Goal: Transaction & Acquisition: Purchase product/service

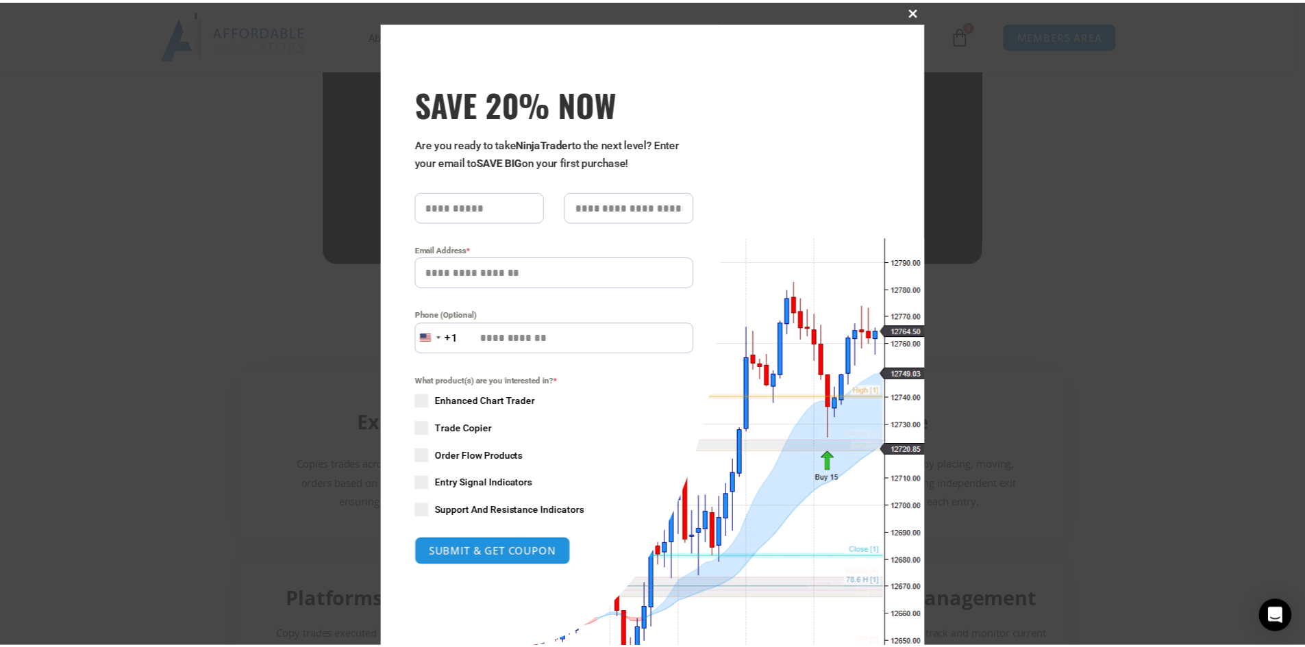
scroll to position [90, 0]
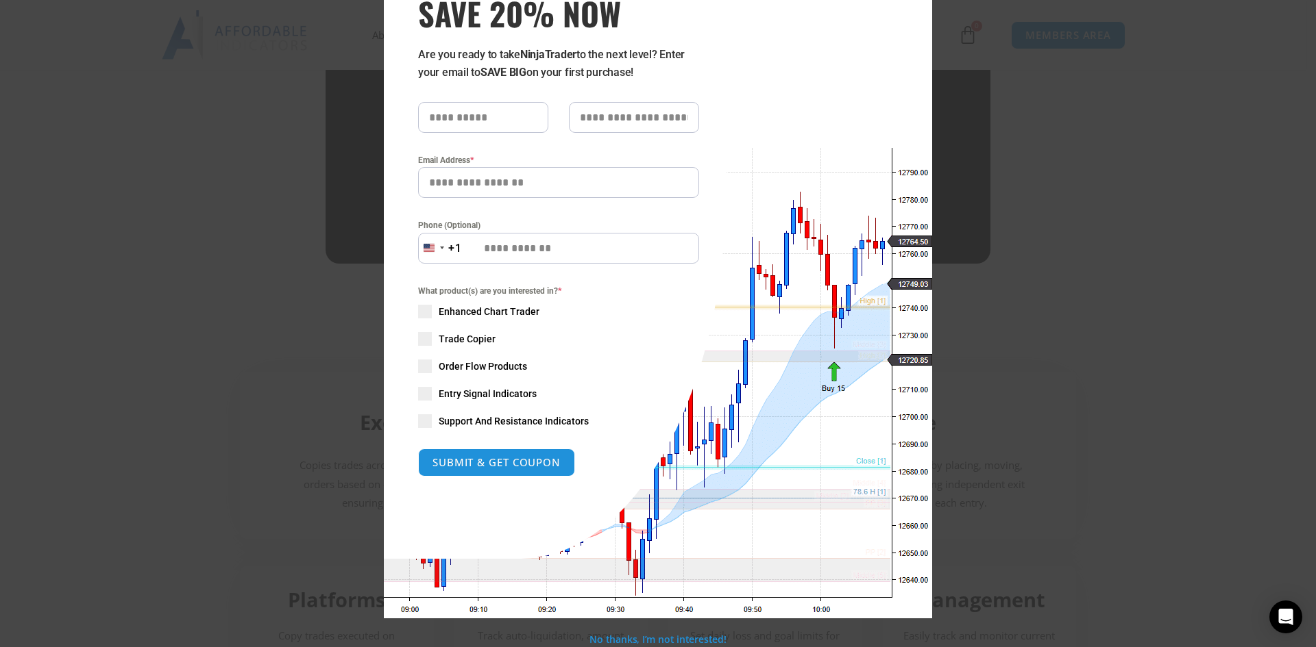
click at [1148, 169] on div "Close this module SAVE 20% NOW Are you ready to take NinjaTrader to the next le…" at bounding box center [658, 323] width 1316 height 647
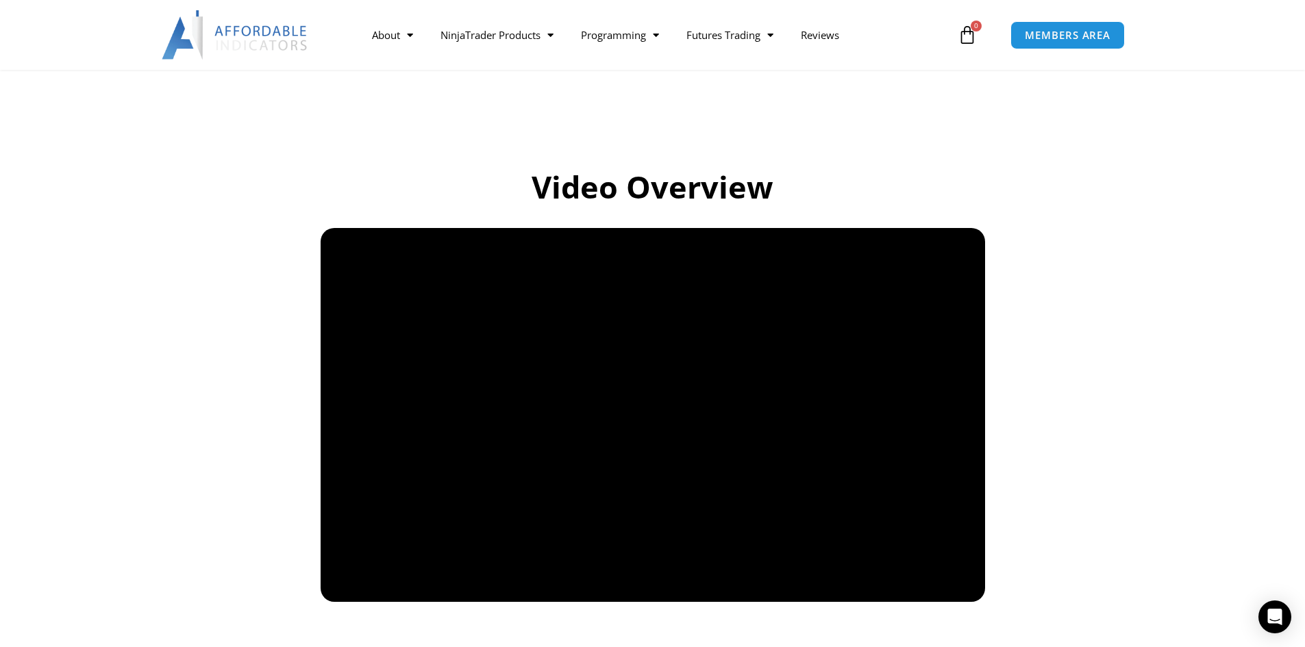
scroll to position [808, 0]
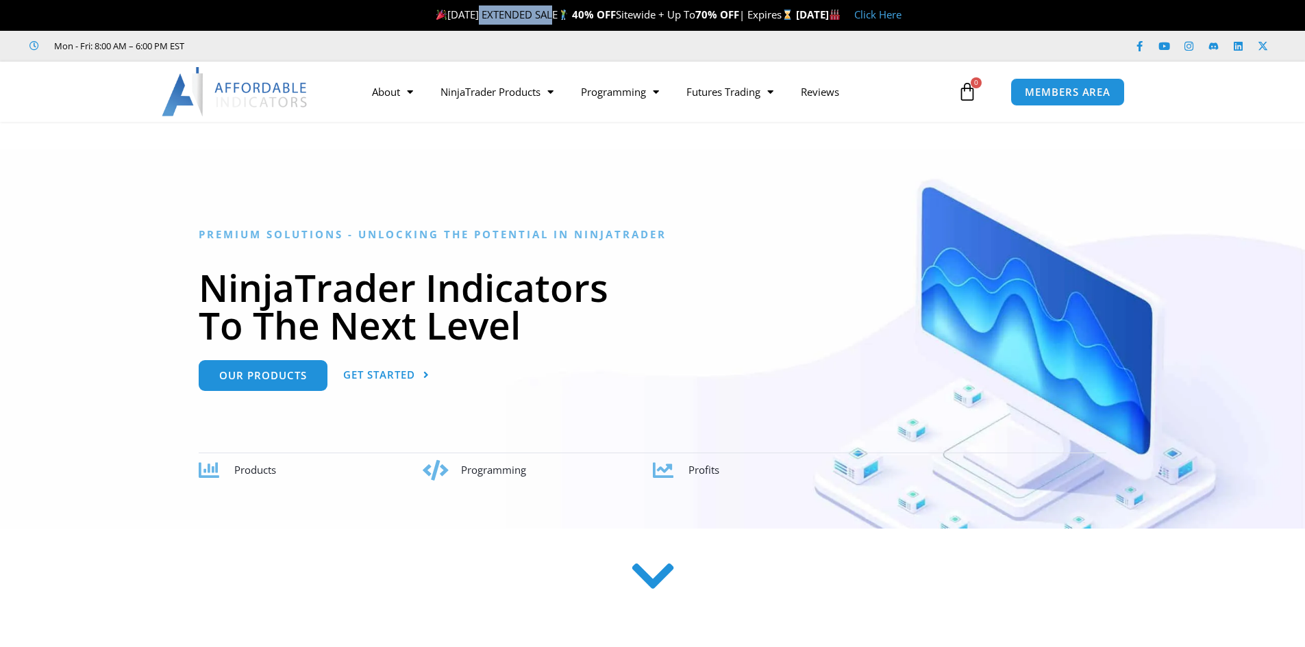
drag, startPoint x: 416, startPoint y: 12, endPoint x: 527, endPoint y: 15, distance: 111.0
click at [517, 15] on span "[DATE] EXTENDED SALE 40% OFF Sitewide + Up To 70% OFF | Expires" at bounding box center [614, 15] width 363 height 14
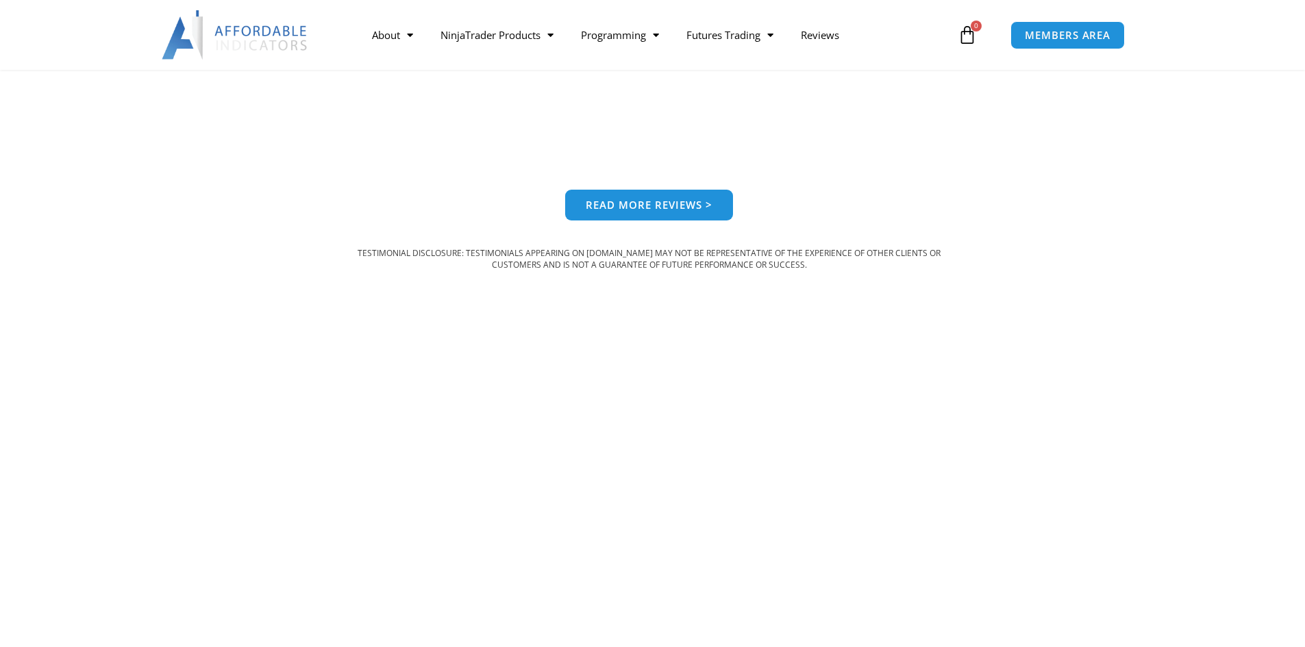
scroll to position [1461, 0]
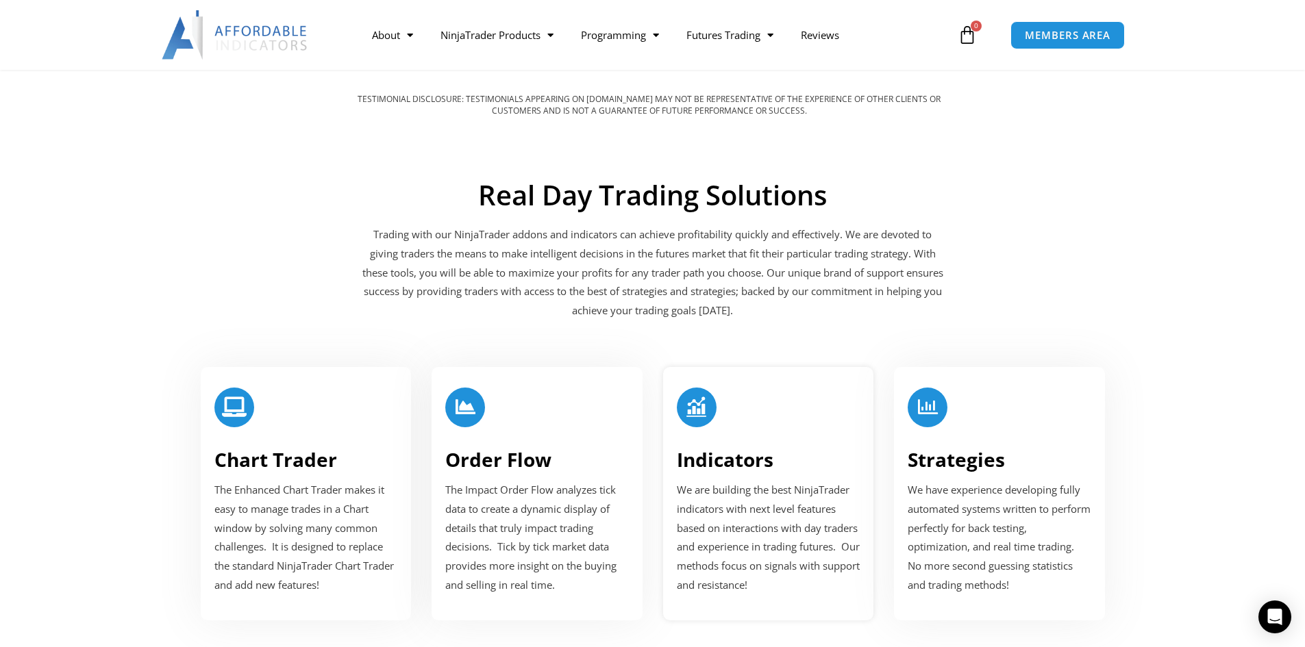
click at [703, 408] on icon at bounding box center [697, 407] width 20 height 20
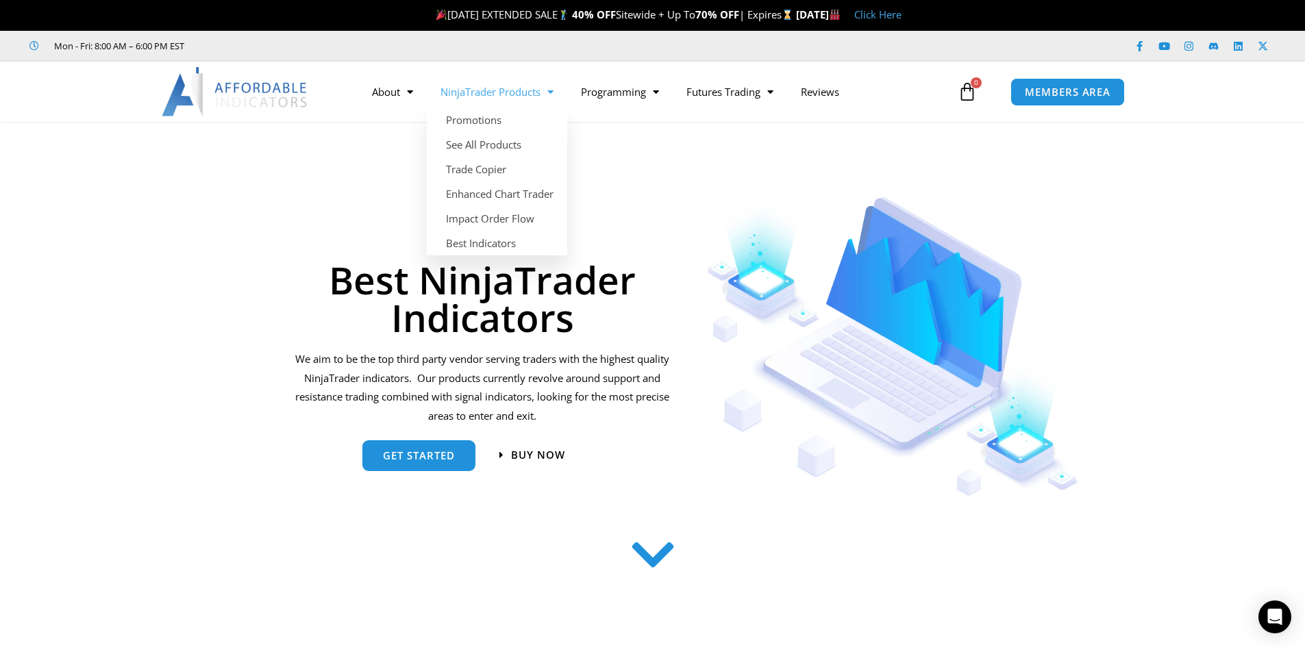
click at [531, 94] on link "NinjaTrader Products" at bounding box center [497, 92] width 140 height 32
click at [543, 92] on span "Menu" at bounding box center [547, 92] width 13 height 24
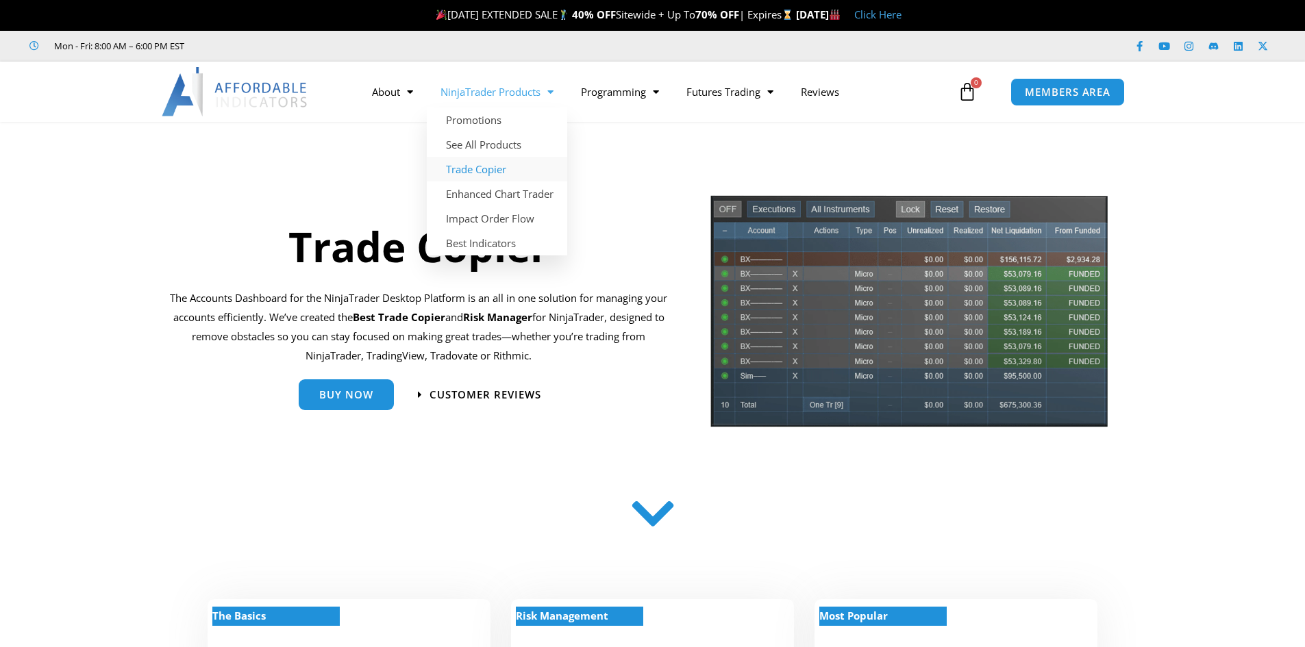
click at [478, 177] on link "Trade Copier" at bounding box center [497, 169] width 140 height 25
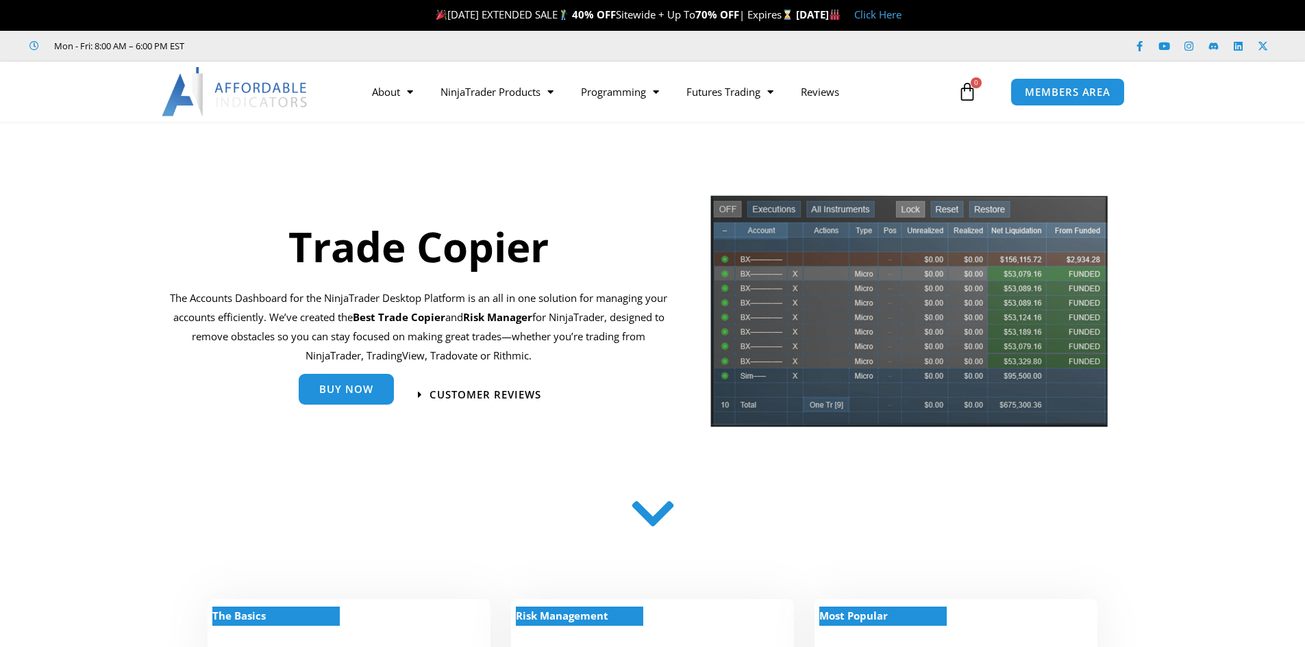
click at [352, 393] on span "Buy Now" at bounding box center [346, 391] width 54 height 10
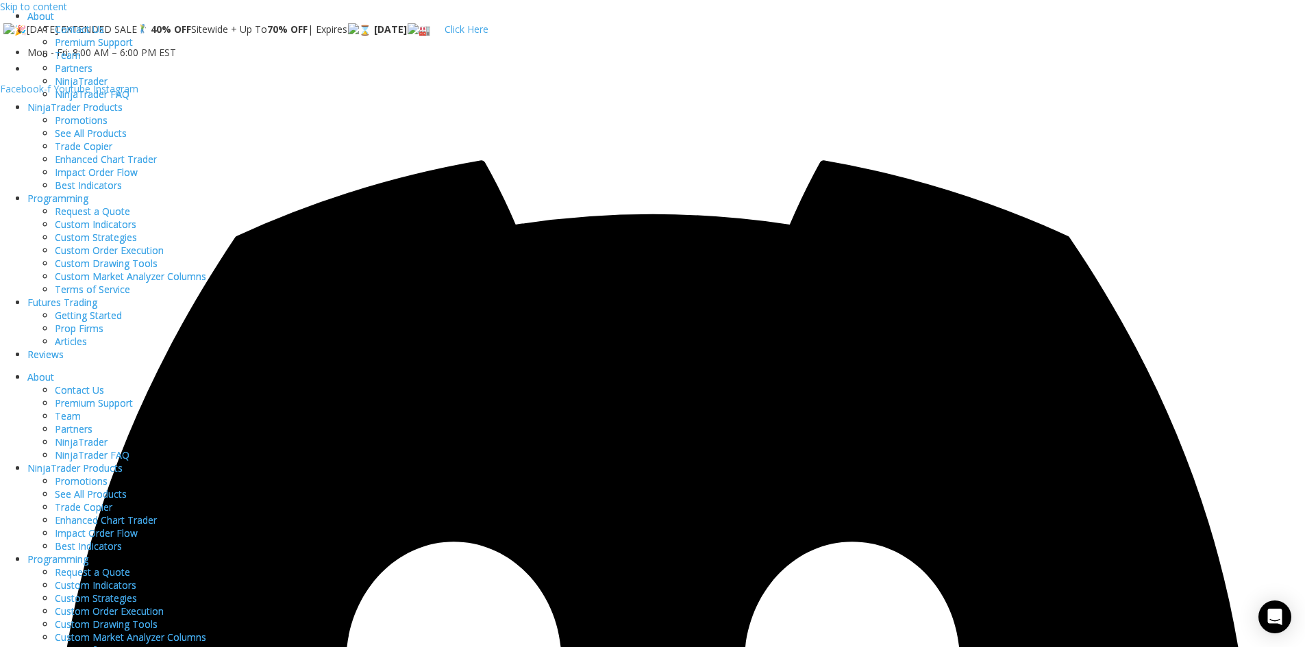
select select "*"
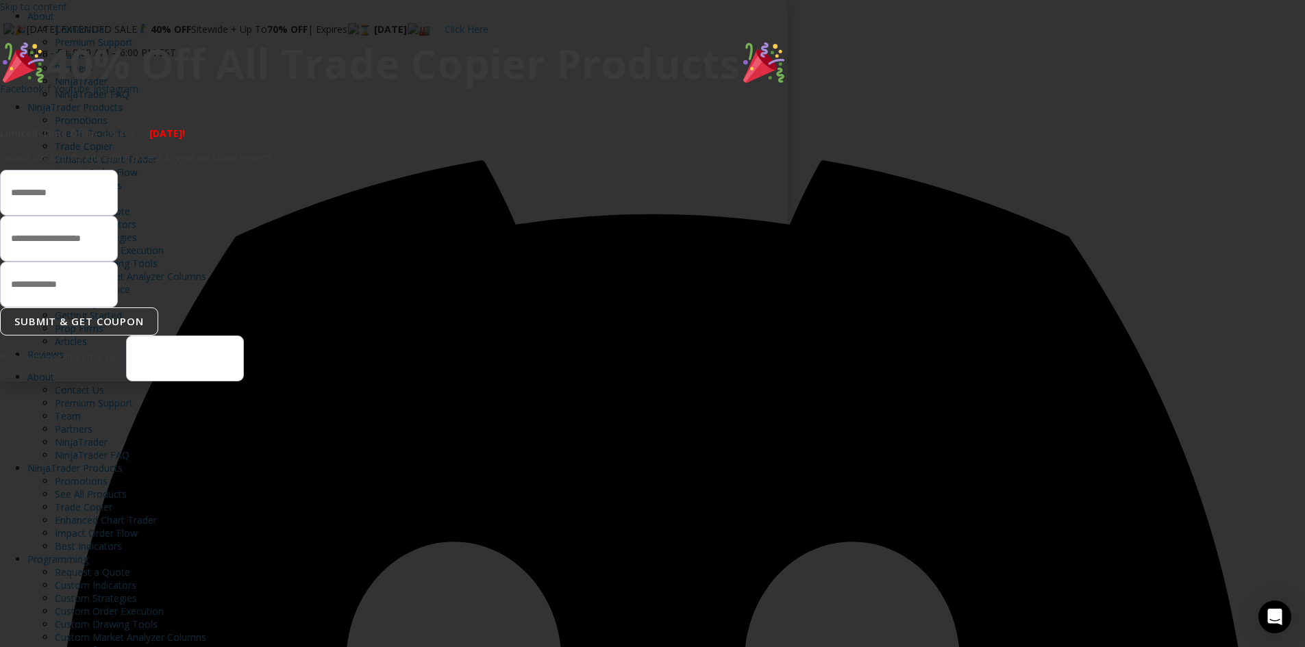
drag, startPoint x: 633, startPoint y: 274, endPoint x: 815, endPoint y: 280, distance: 182.4
click at [275, 163] on em "Submit this form for immediate access to your exclusive savings." at bounding box center [137, 157] width 275 height 11
click at [777, 10] on icon "Close" at bounding box center [777, 10] width 0 height 0
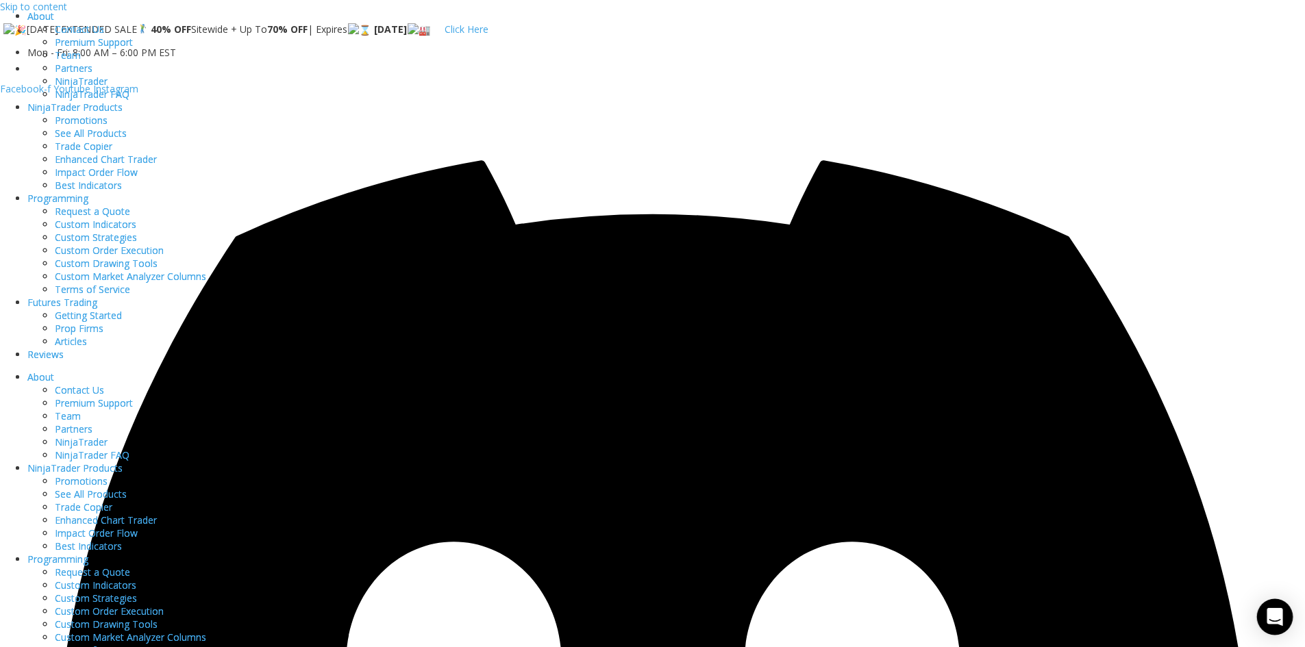
click at [1272, 611] on icon "Open Intercom Messenger" at bounding box center [1275, 617] width 16 height 18
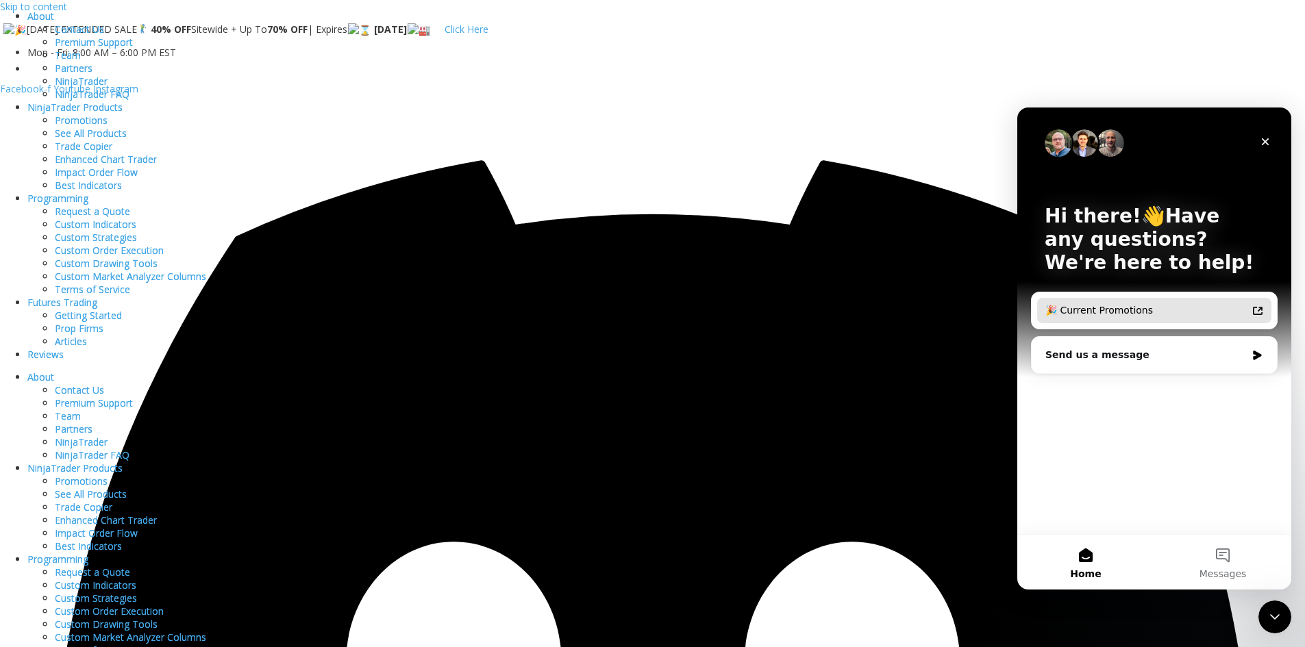
click at [1116, 312] on div "🎉 Current Promotions" at bounding box center [1146, 311] width 201 height 14
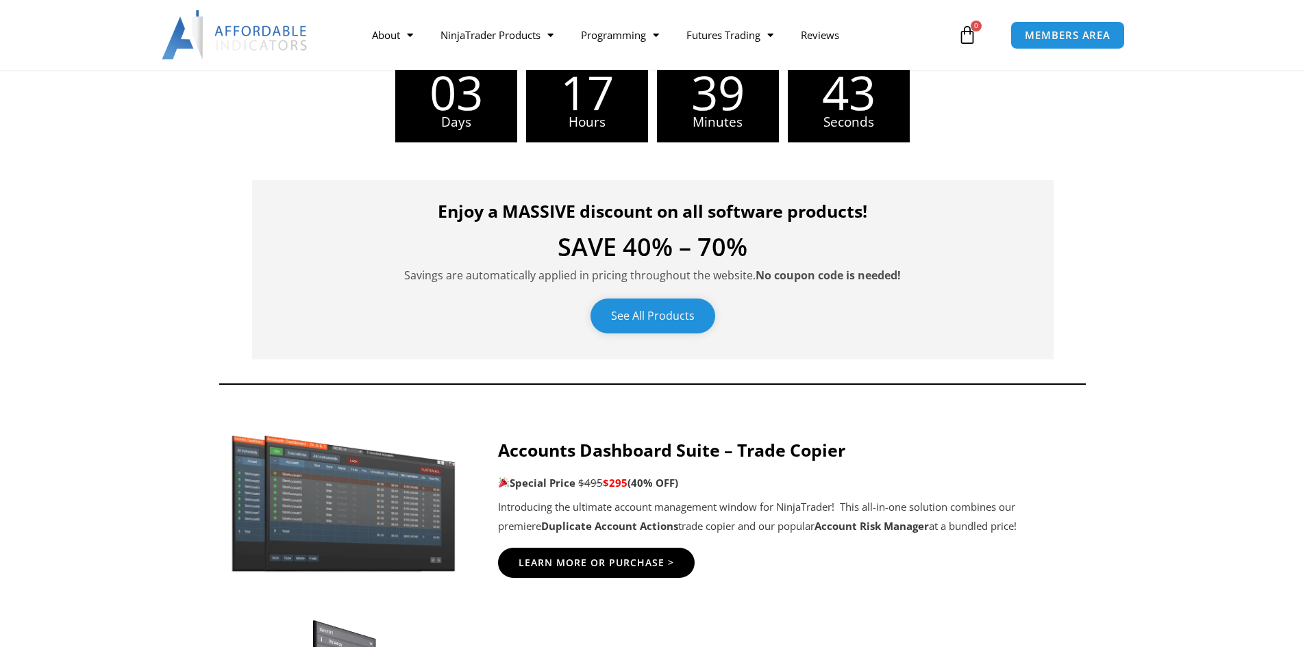
drag, startPoint x: 0, startPoint y: 0, endPoint x: 637, endPoint y: 315, distance: 710.3
click at [637, 315] on link "See All Products" at bounding box center [653, 316] width 125 height 35
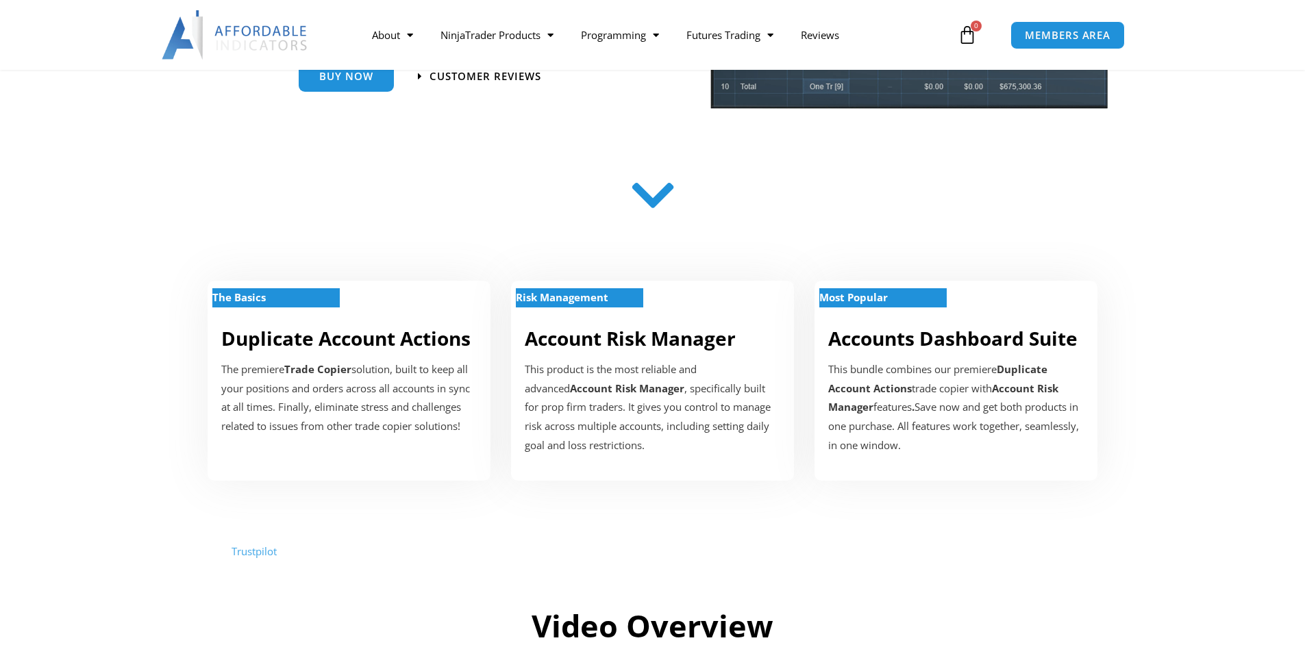
scroll to position [183, 0]
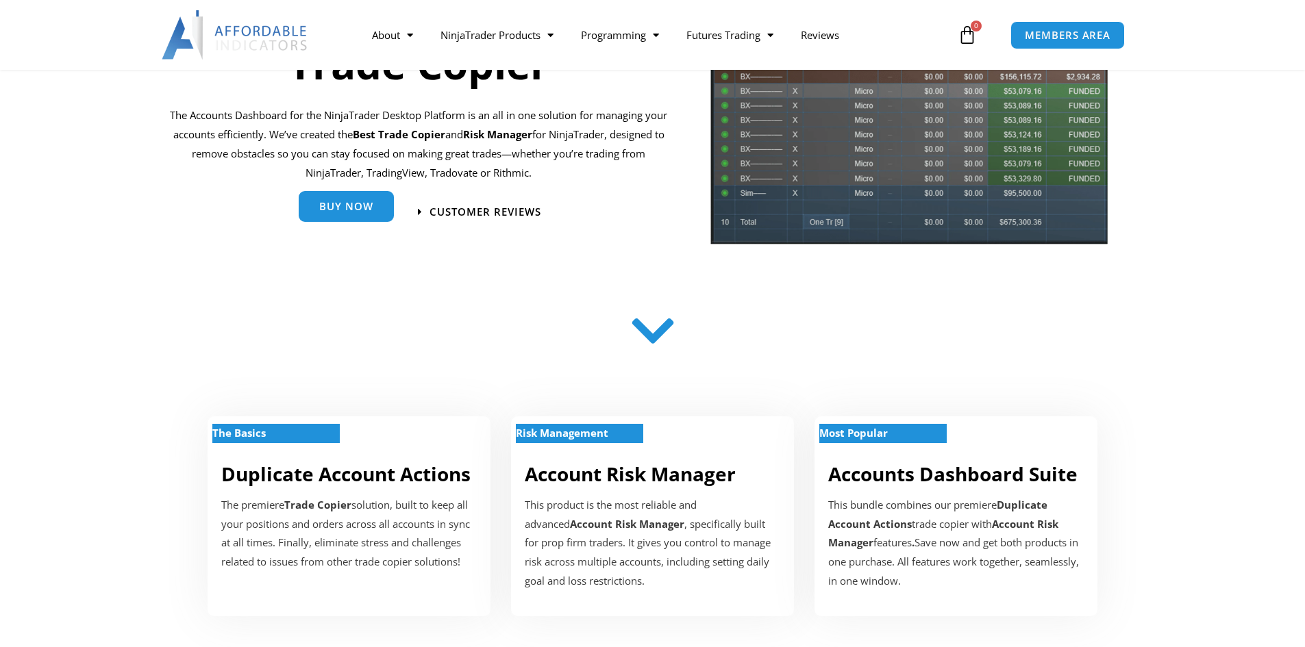
click at [368, 210] on span "Buy Now" at bounding box center [346, 206] width 54 height 10
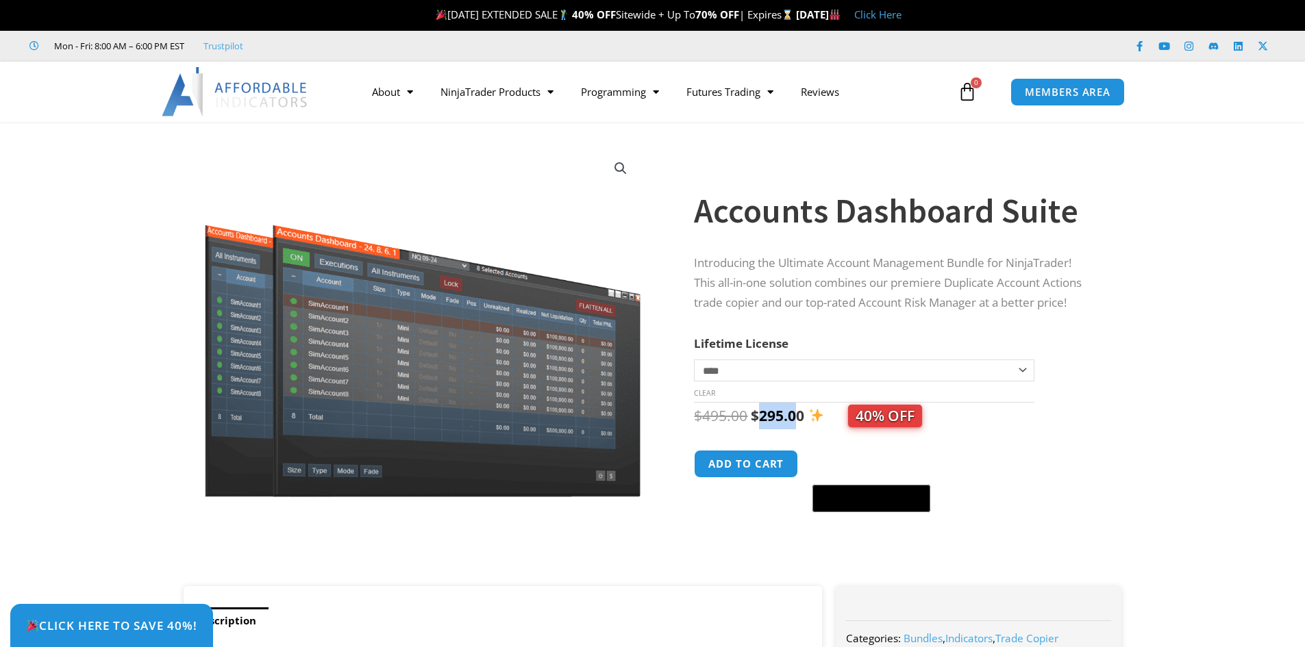
drag, startPoint x: 762, startPoint y: 423, endPoint x: 800, endPoint y: 422, distance: 37.7
click at [800, 422] on bdi "$ 295.00" at bounding box center [777, 415] width 53 height 19
click at [77, 301] on section "**********" at bounding box center [652, 361] width 1305 height 451
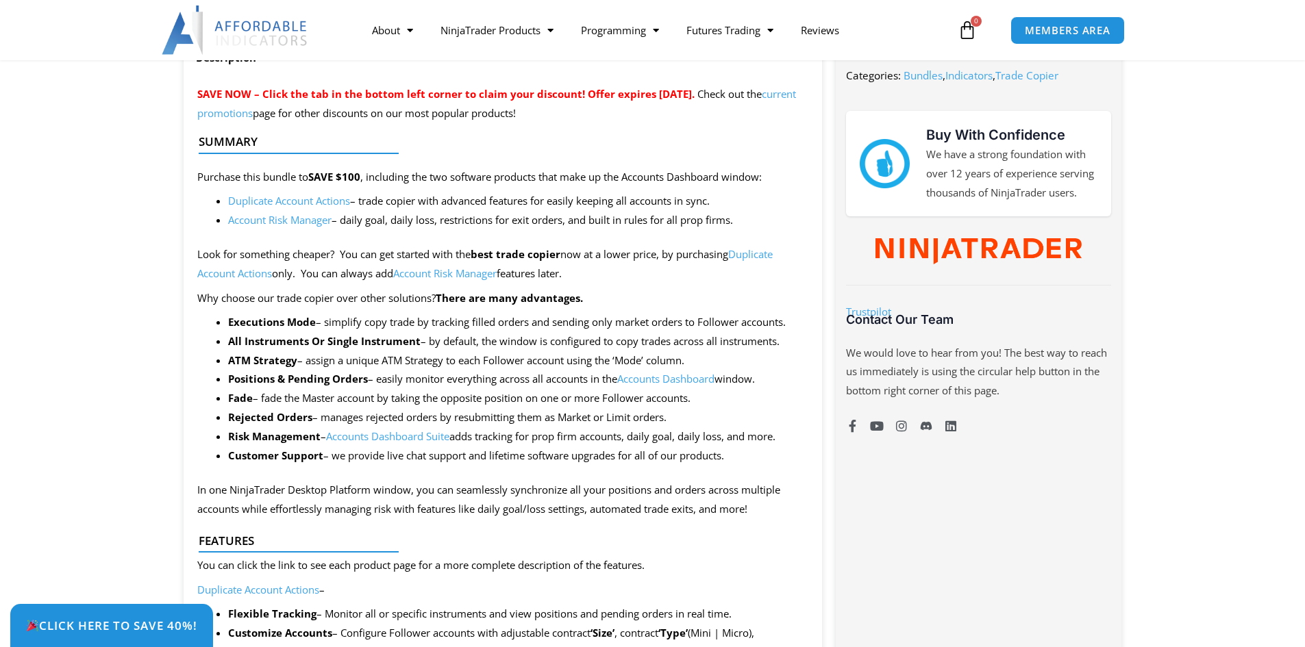
scroll to position [731, 0]
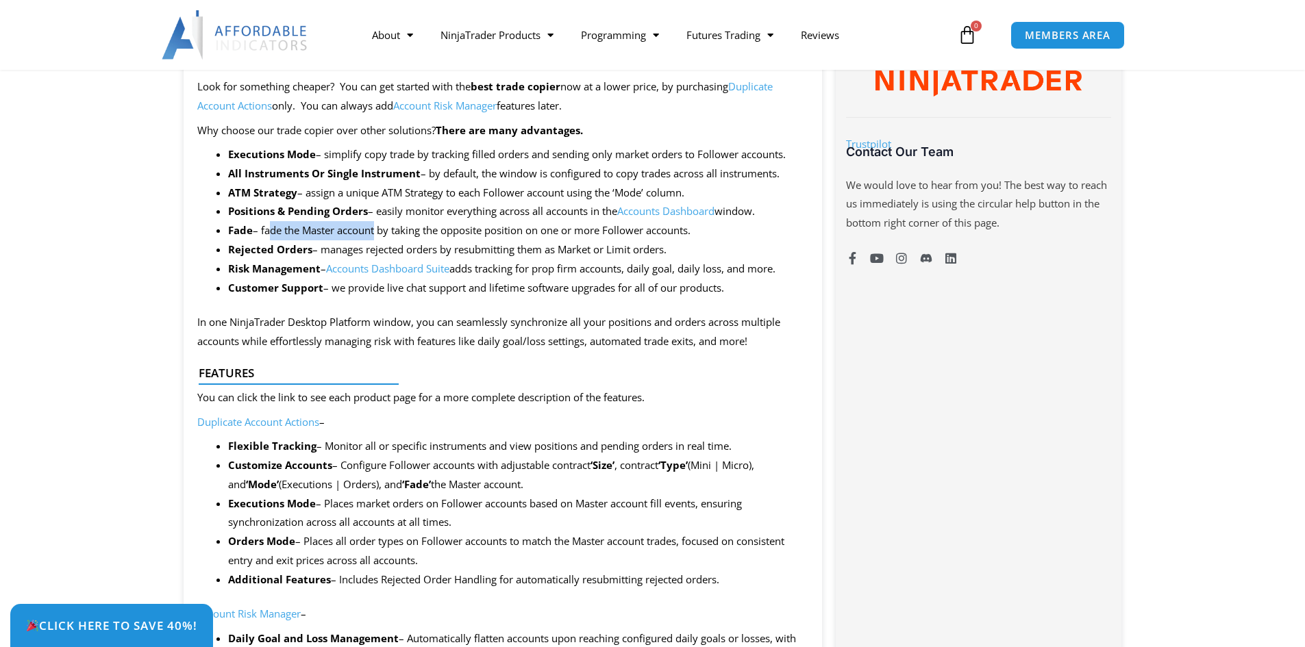
drag, startPoint x: 268, startPoint y: 230, endPoint x: 373, endPoint y: 230, distance: 104.8
click at [373, 230] on li "Fade – fade the Master account by taking the opposite position on one or more F…" at bounding box center [518, 230] width 581 height 19
drag, startPoint x: 333, startPoint y: 252, endPoint x: 448, endPoint y: 250, distance: 115.1
click at [445, 250] on li "Rejected Orders – manages rejected orders by resubmitting them as Market or Lim…" at bounding box center [518, 249] width 581 height 19
drag, startPoint x: 496, startPoint y: 251, endPoint x: 611, endPoint y: 251, distance: 115.1
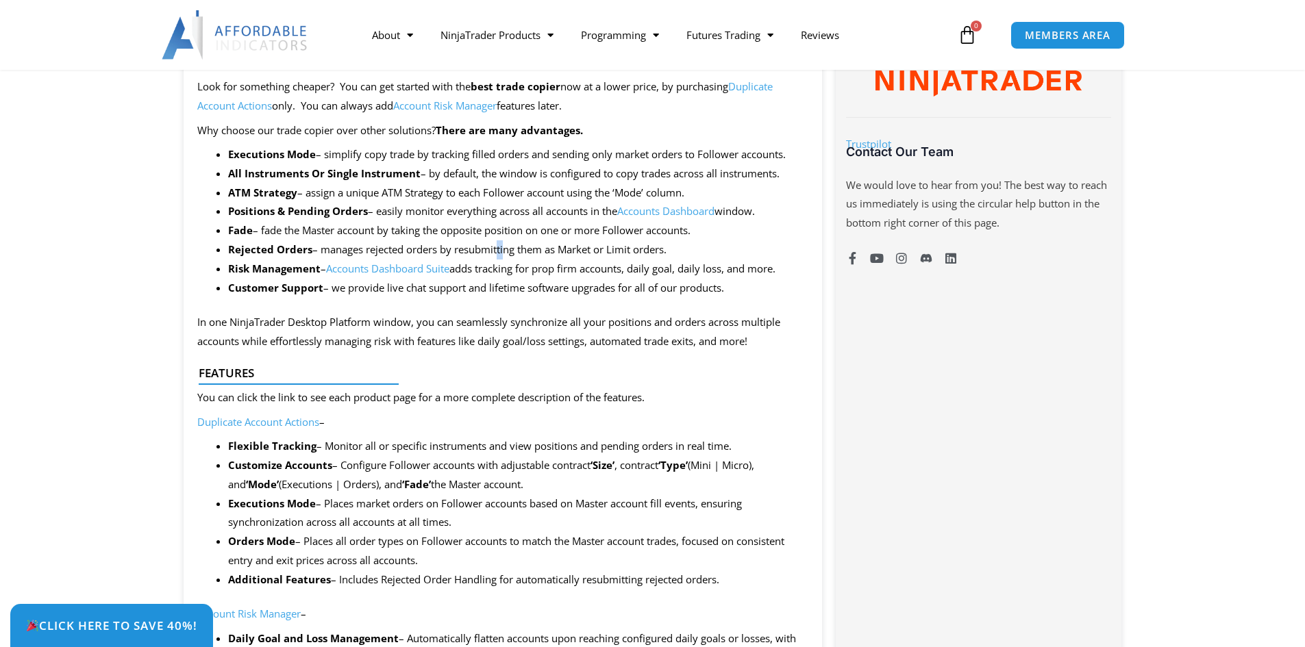
click at [560, 251] on li "Rejected Orders – manages rejected orders by resubmitting them as Market or Lim…" at bounding box center [518, 249] width 581 height 19
click at [680, 256] on li "Rejected Orders – manages rejected orders by resubmitting them as Market or Lim…" at bounding box center [518, 249] width 581 height 19
drag, startPoint x: 243, startPoint y: 324, endPoint x: 376, endPoint y: 328, distance: 133.7
click at [344, 326] on p "In one NinjaTrader Desktop Platform window, you can seamlessly synchronize all …" at bounding box center [503, 332] width 612 height 38
drag, startPoint x: 386, startPoint y: 323, endPoint x: 520, endPoint y: 326, distance: 134.3
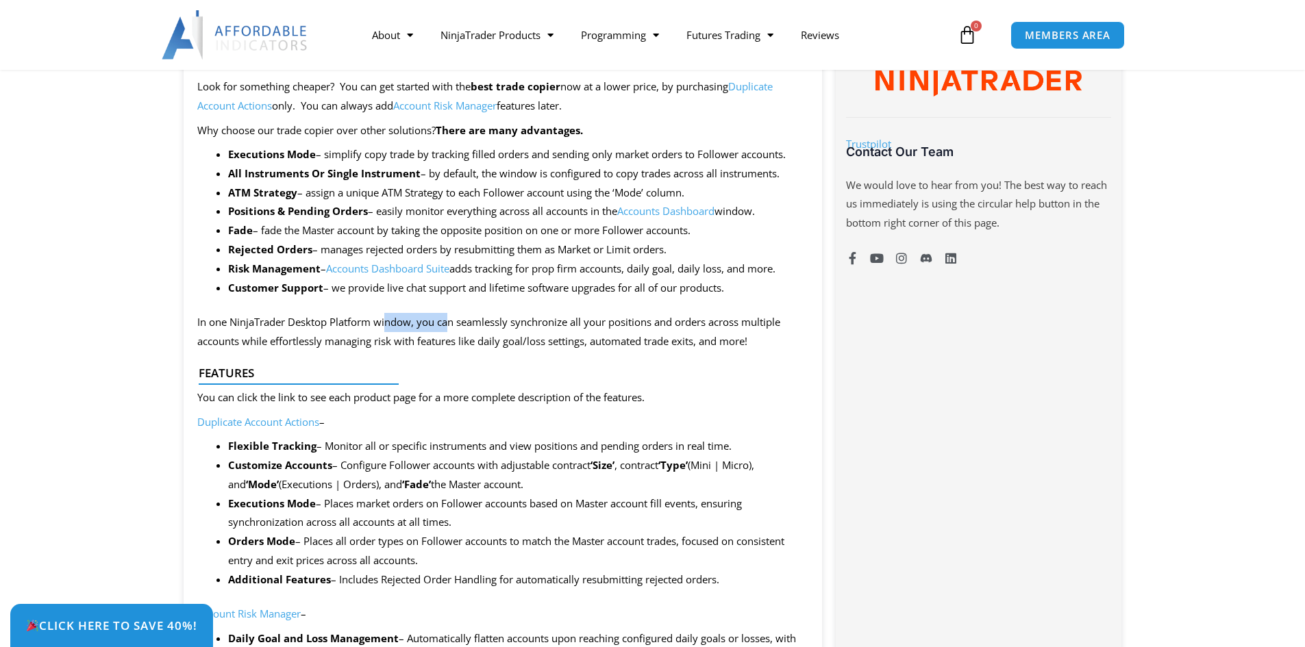
click at [467, 325] on p "In one NinjaTrader Desktop Platform window, you can seamlessly synchronize all …" at bounding box center [503, 332] width 612 height 38
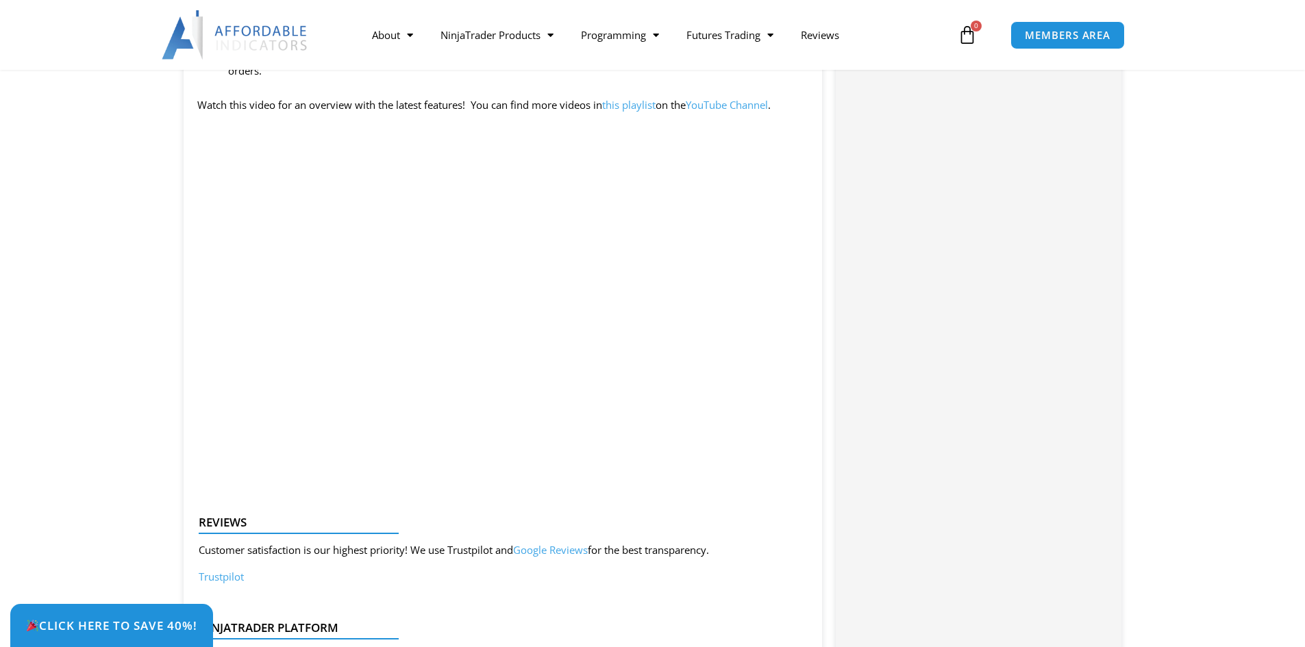
scroll to position [1461, 0]
